Goal: Check status: Check status

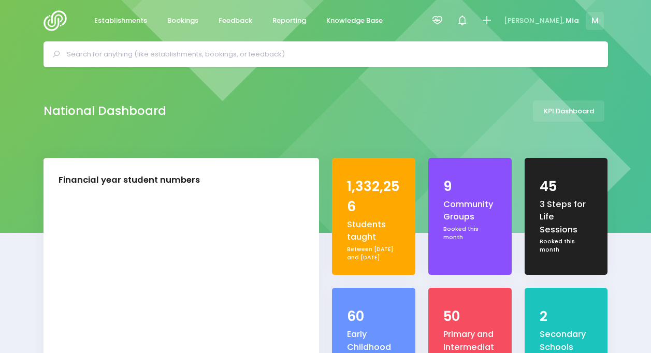
select select "5"
click at [443, 23] on icon at bounding box center [438, 21] width 12 height 12
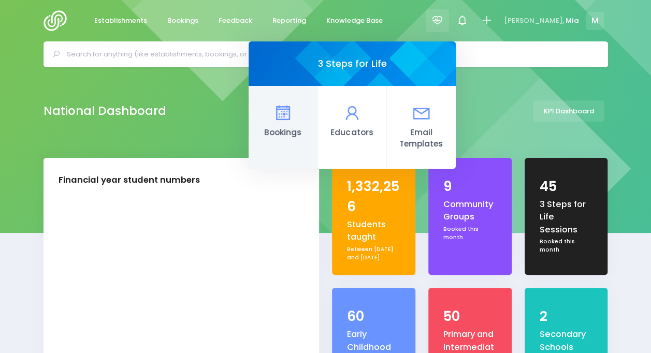
click at [318, 96] on link "Bookings" at bounding box center [283, 127] width 69 height 83
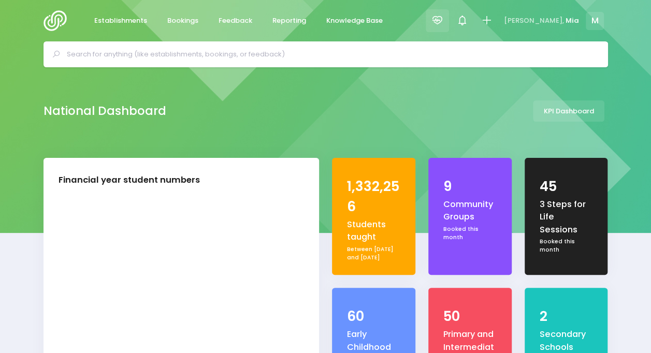
click at [443, 21] on icon at bounding box center [438, 21] width 12 height 12
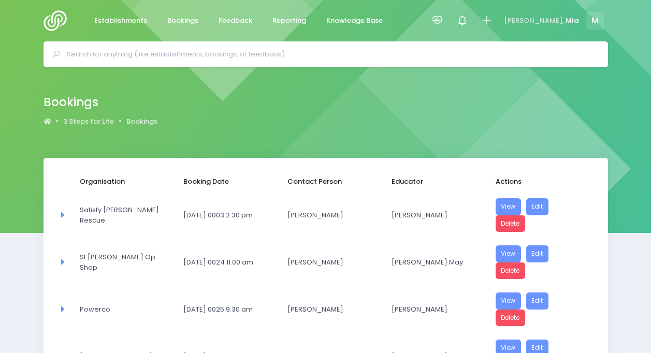
select select "20"
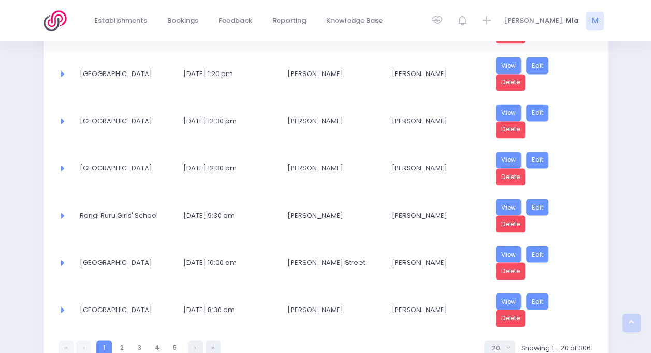
scroll to position [848, 0]
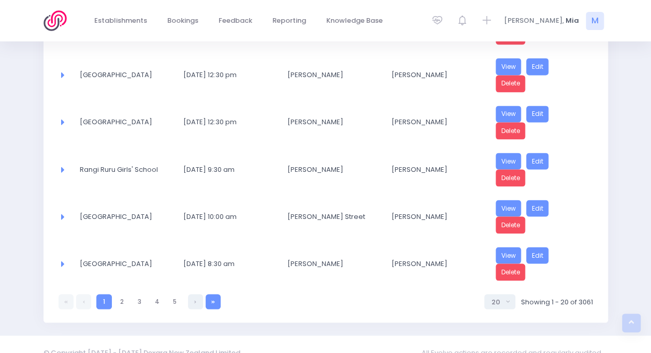
click at [207, 294] on link at bounding box center [213, 301] width 15 height 15
select select "20"
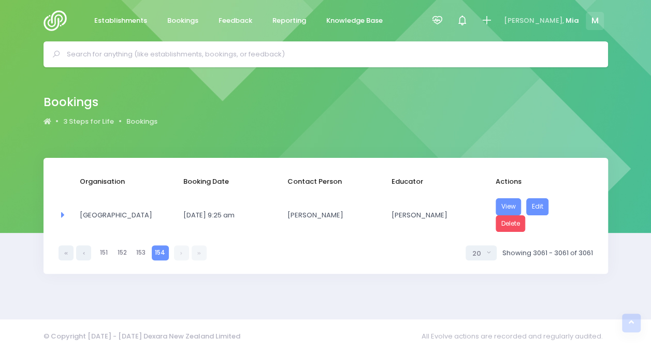
scroll to position [0, 0]
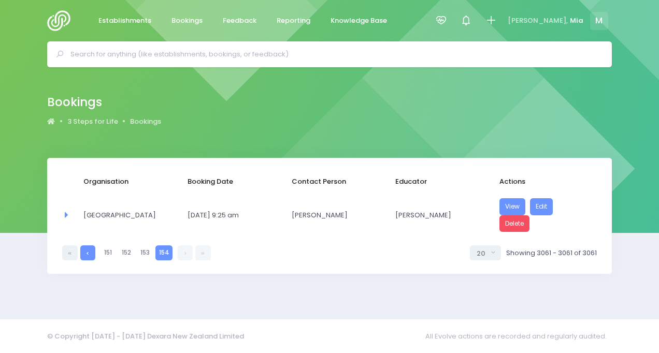
click at [83, 247] on link at bounding box center [87, 253] width 15 height 15
select select "20"
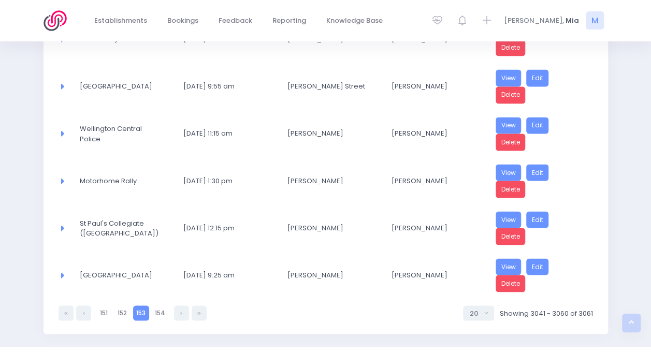
scroll to position [850, 0]
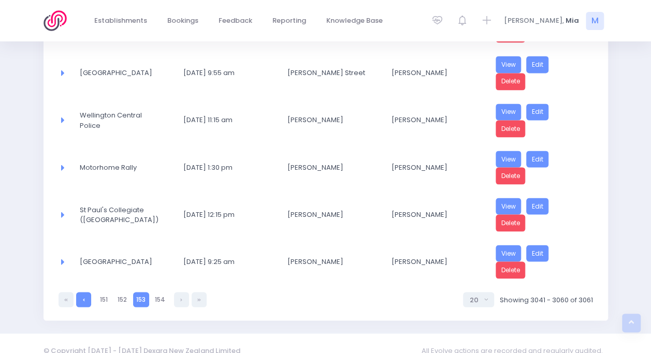
click at [84, 292] on link at bounding box center [83, 299] width 15 height 15
select select "20"
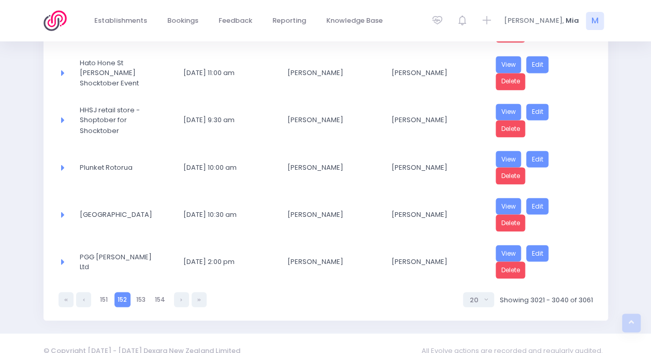
click at [84, 292] on link at bounding box center [83, 299] width 15 height 15
select select "20"
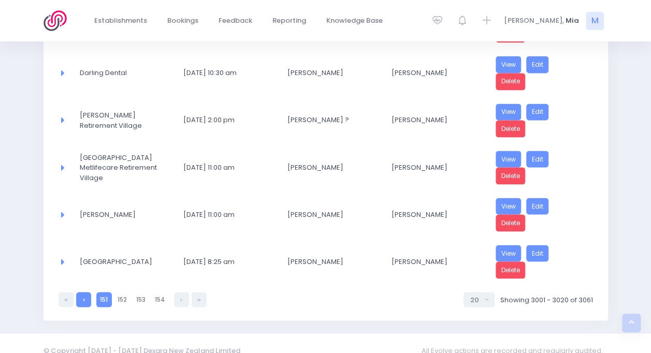
click at [84, 292] on link at bounding box center [83, 299] width 15 height 15
select select "20"
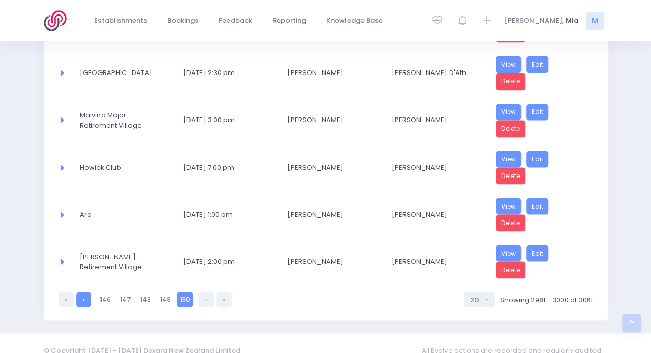
click at [84, 292] on link at bounding box center [83, 299] width 15 height 15
select select "20"
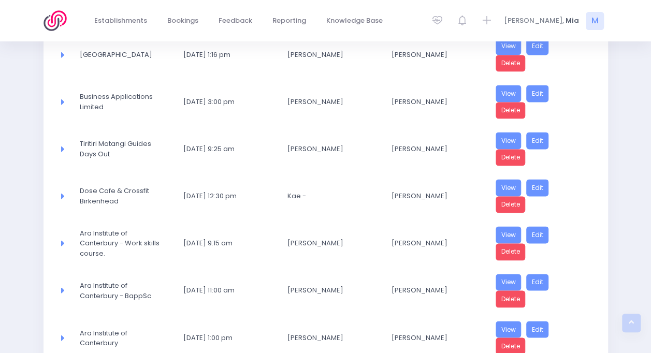
scroll to position [673, 0]
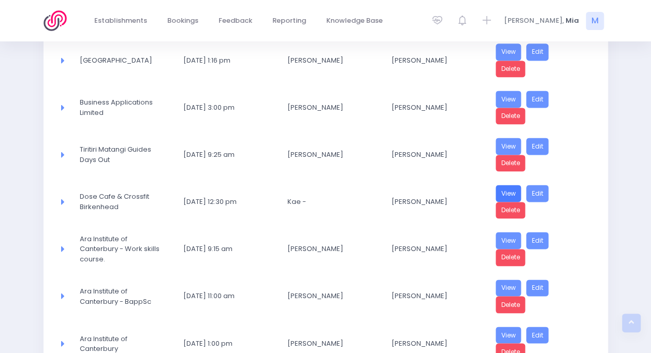
click at [507, 185] on link "View" at bounding box center [509, 193] width 26 height 17
